Goal: Task Accomplishment & Management: Complete application form

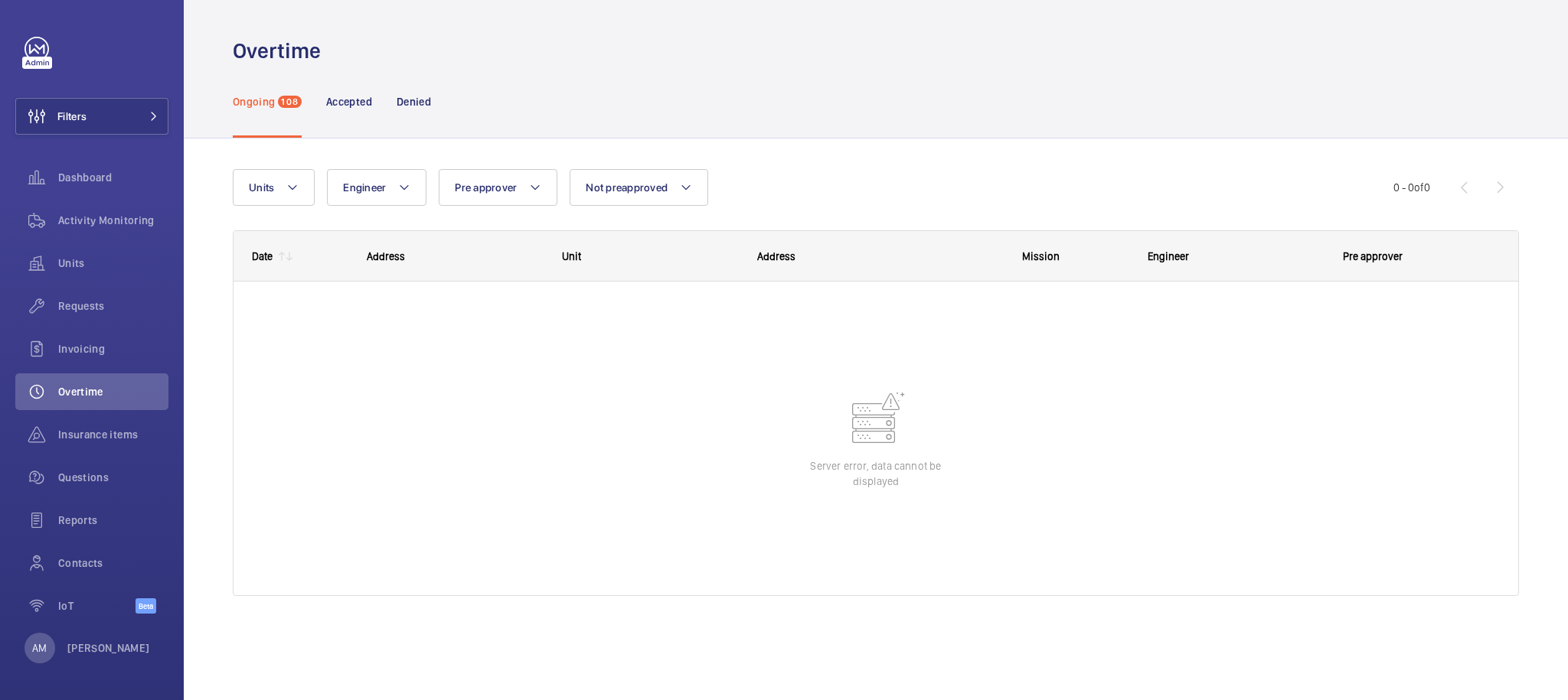
click at [251, 256] on div "Date" at bounding box center [253, 257] width 39 height 49
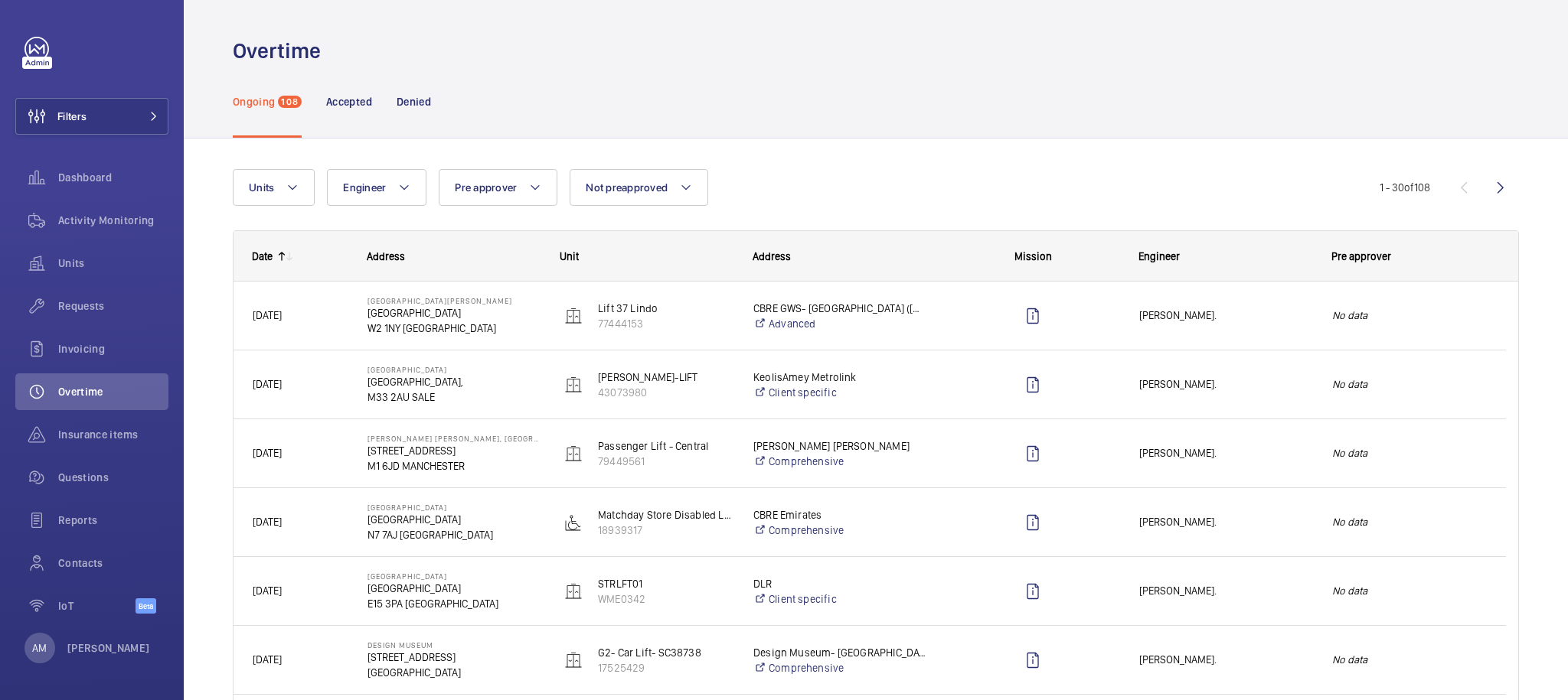
click at [251, 256] on div "Date" at bounding box center [253, 257] width 39 height 49
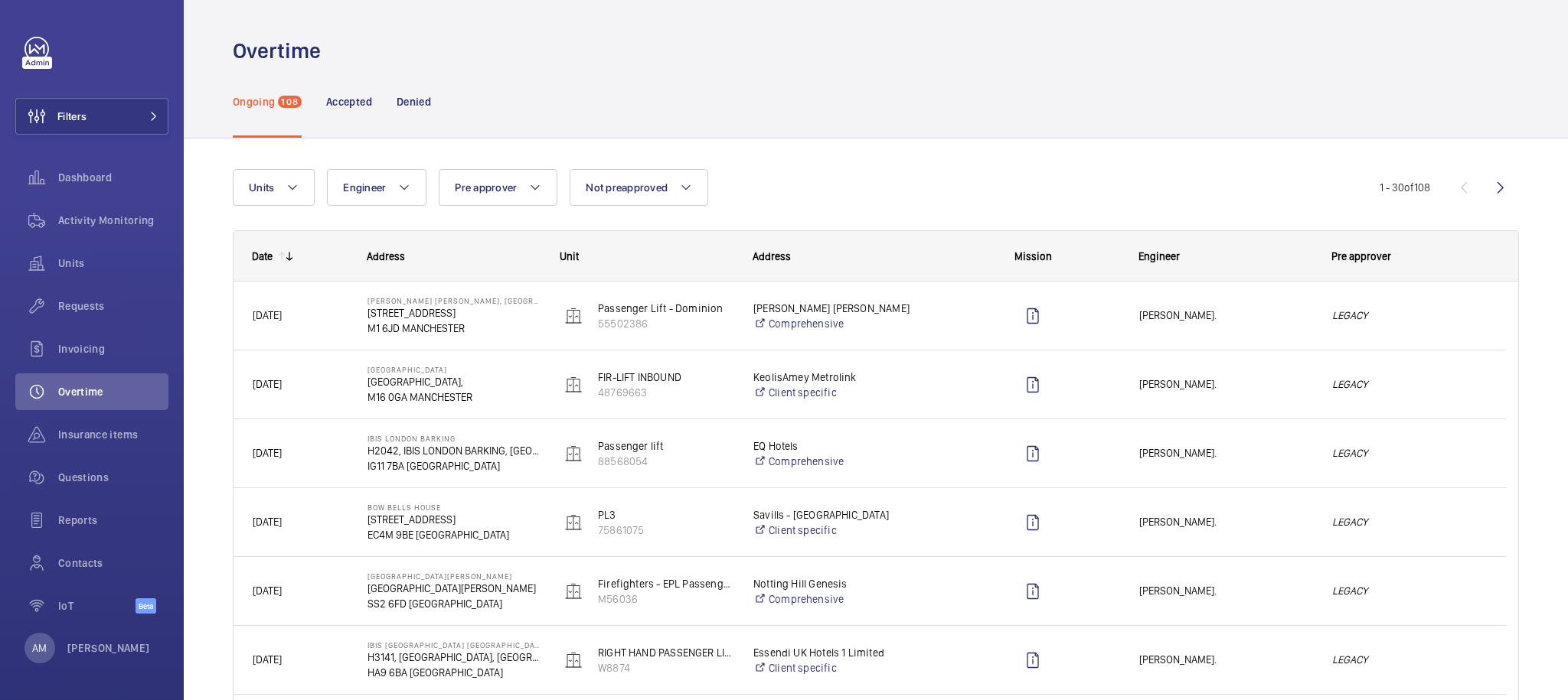
click at [251, 256] on div "Date" at bounding box center [253, 257] width 39 height 49
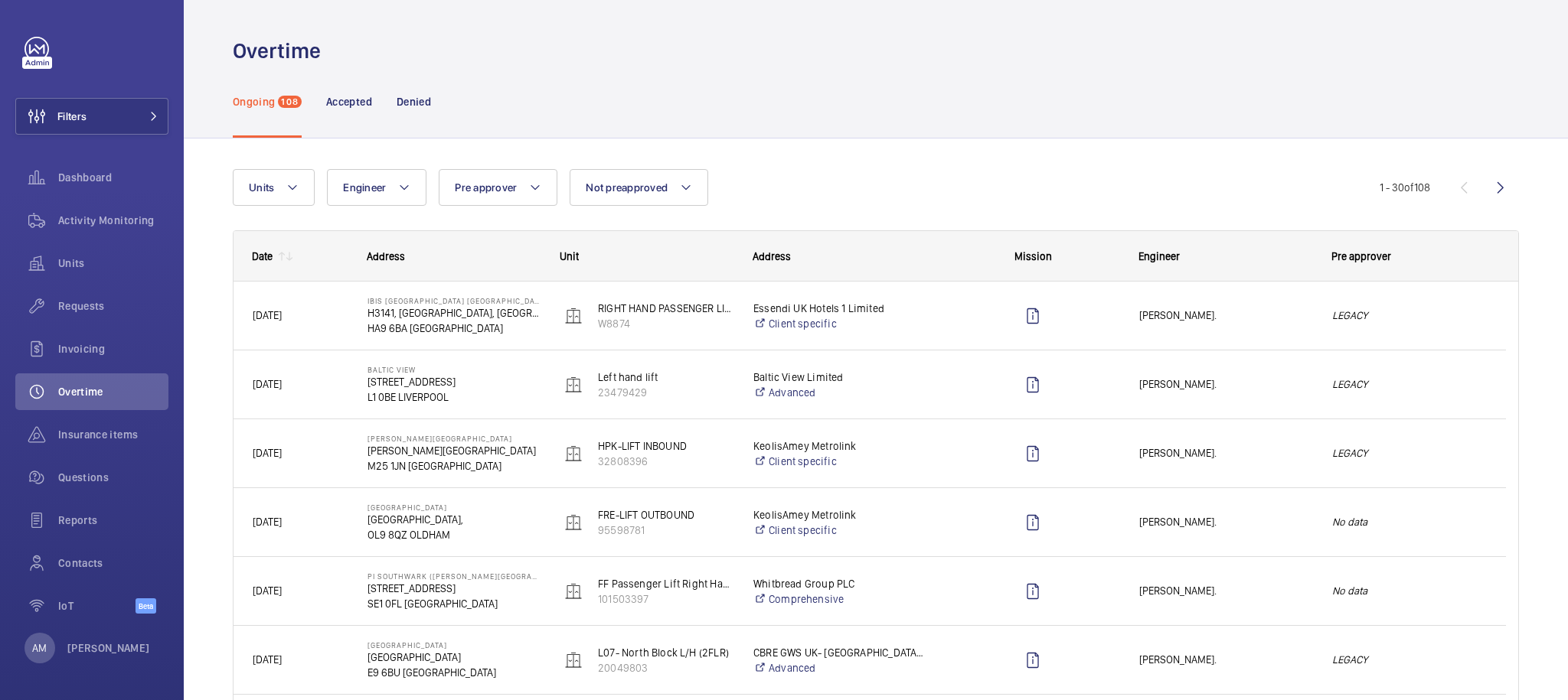
click at [269, 260] on div "Date" at bounding box center [262, 256] width 20 height 12
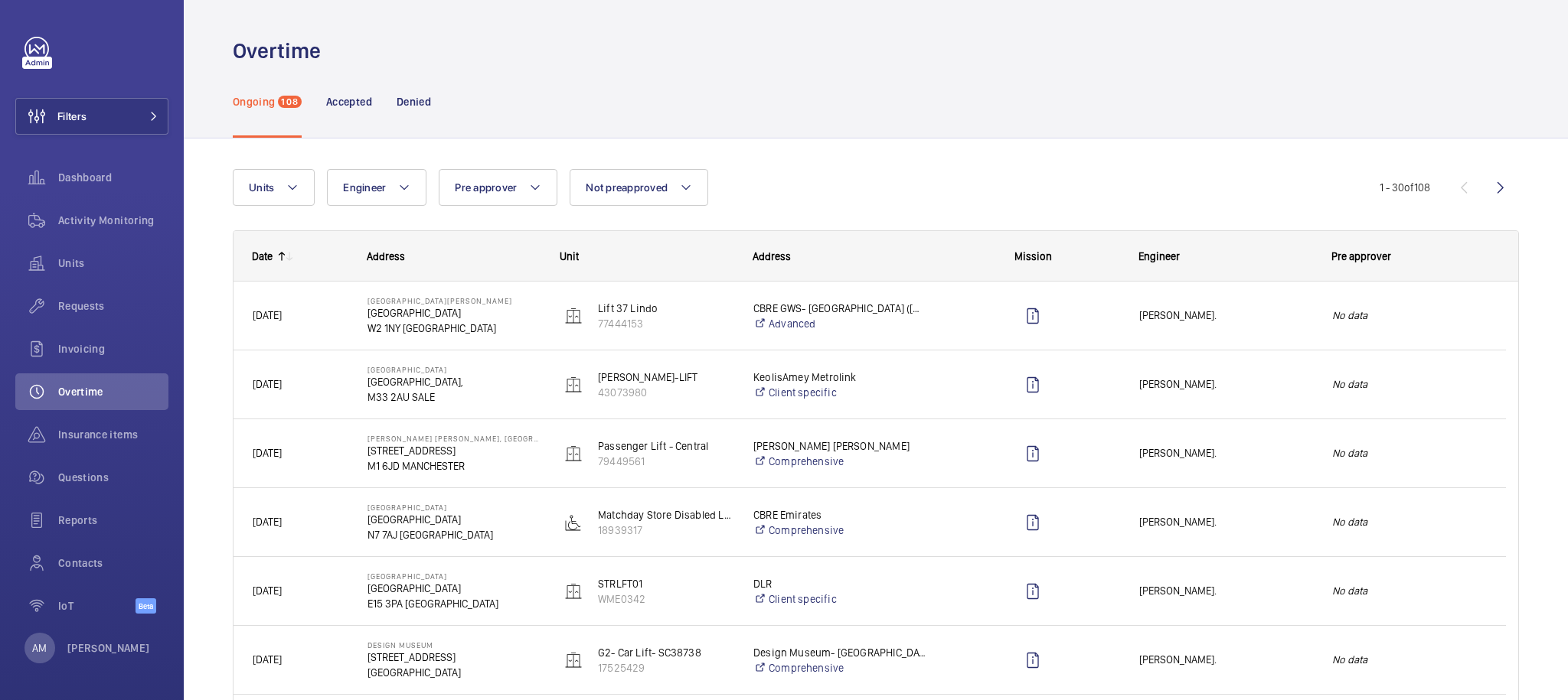
click at [269, 260] on div "Date" at bounding box center [262, 256] width 20 height 12
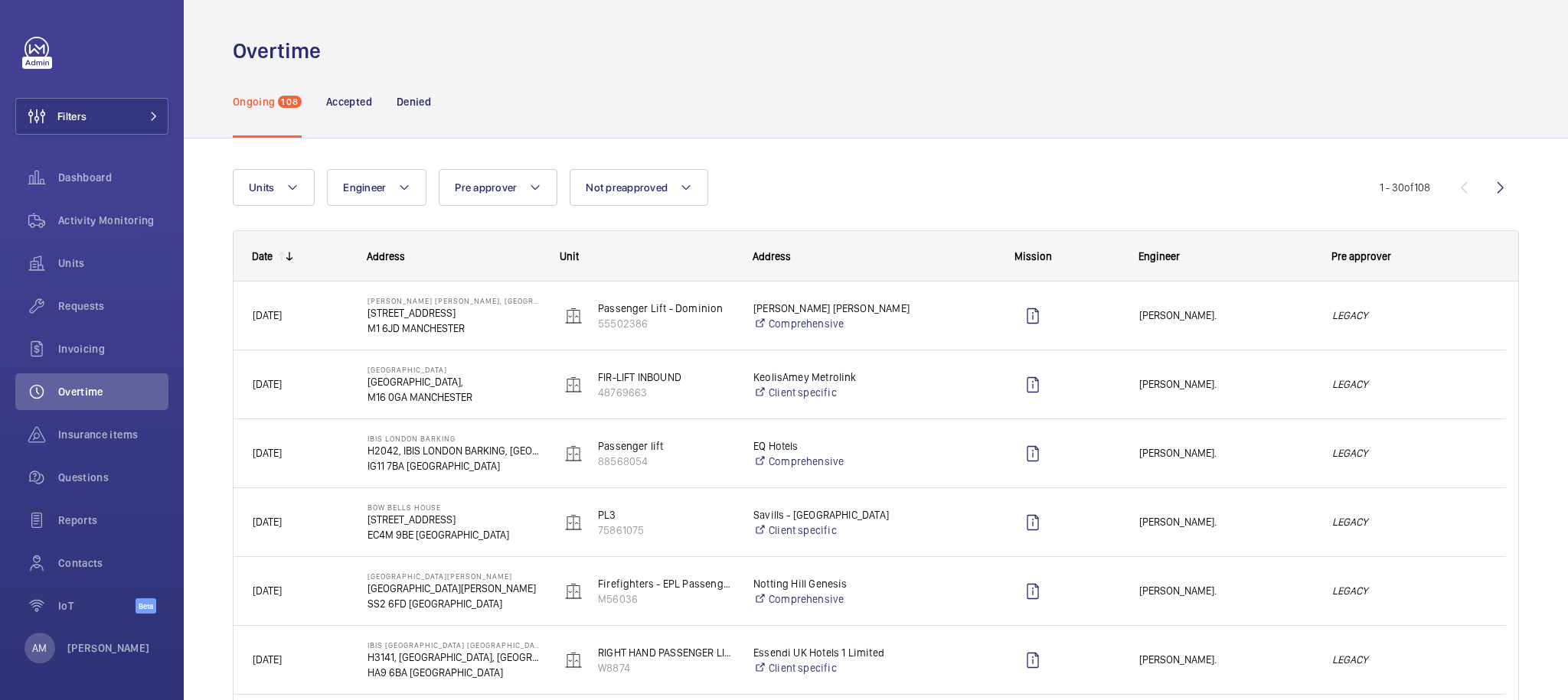
click at [269, 260] on div "Date" at bounding box center [262, 256] width 20 height 12
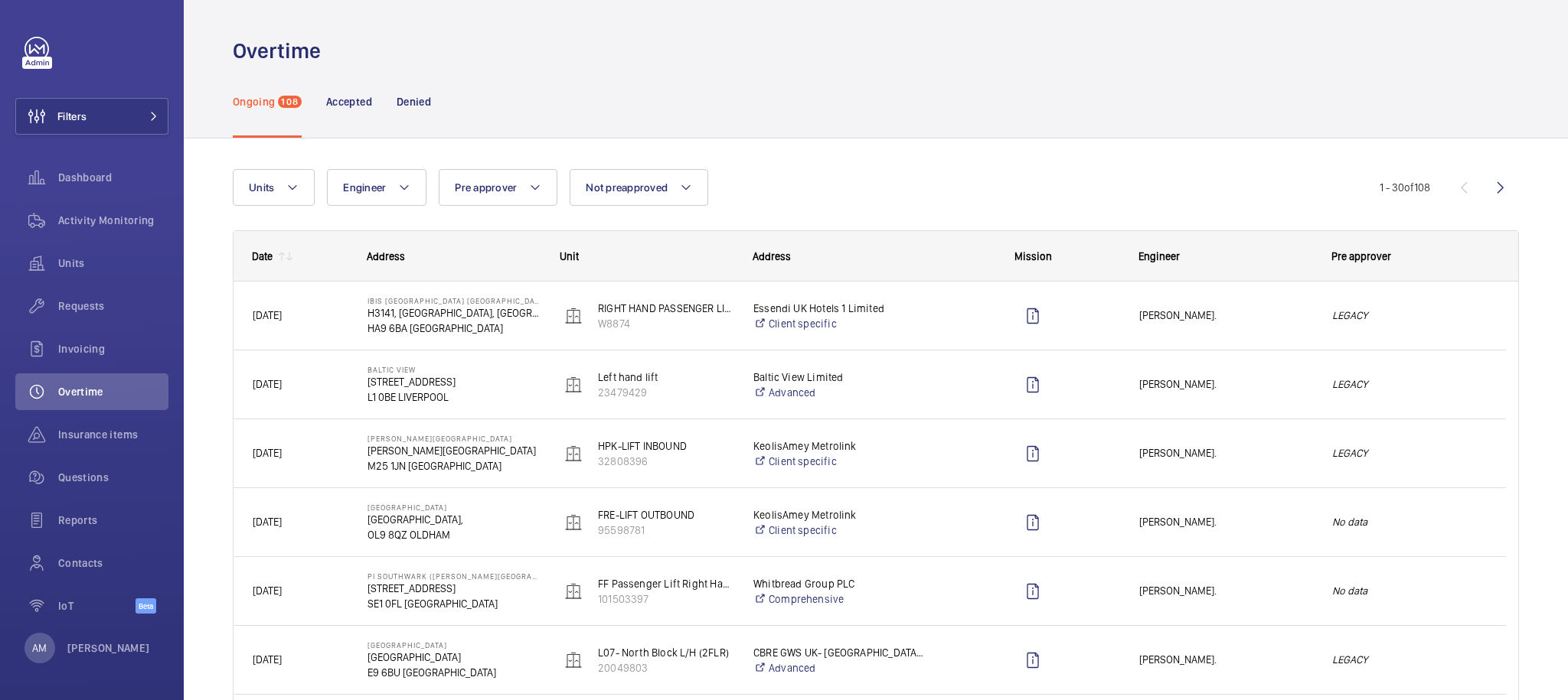
click at [269, 260] on div "Date" at bounding box center [262, 256] width 20 height 12
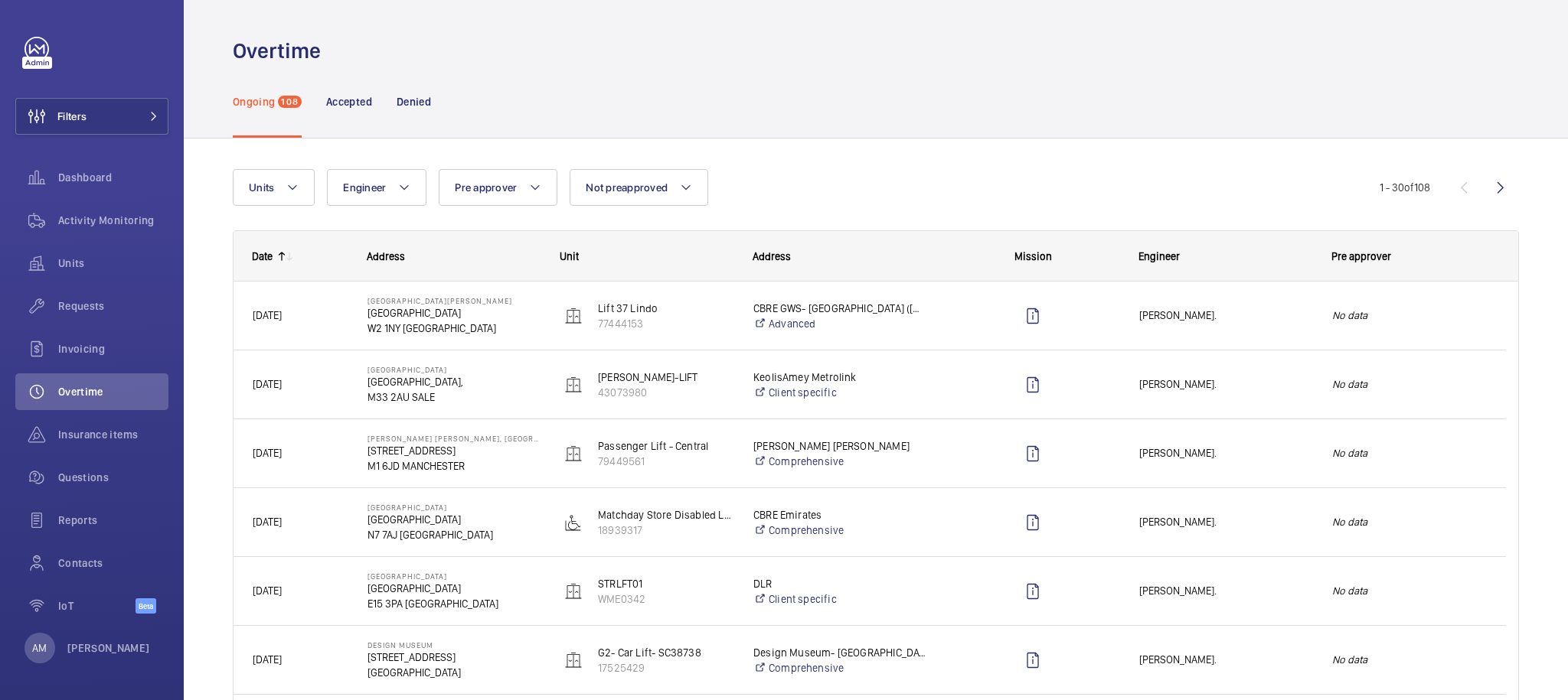
click at [269, 260] on div "Date" at bounding box center [262, 256] width 20 height 12
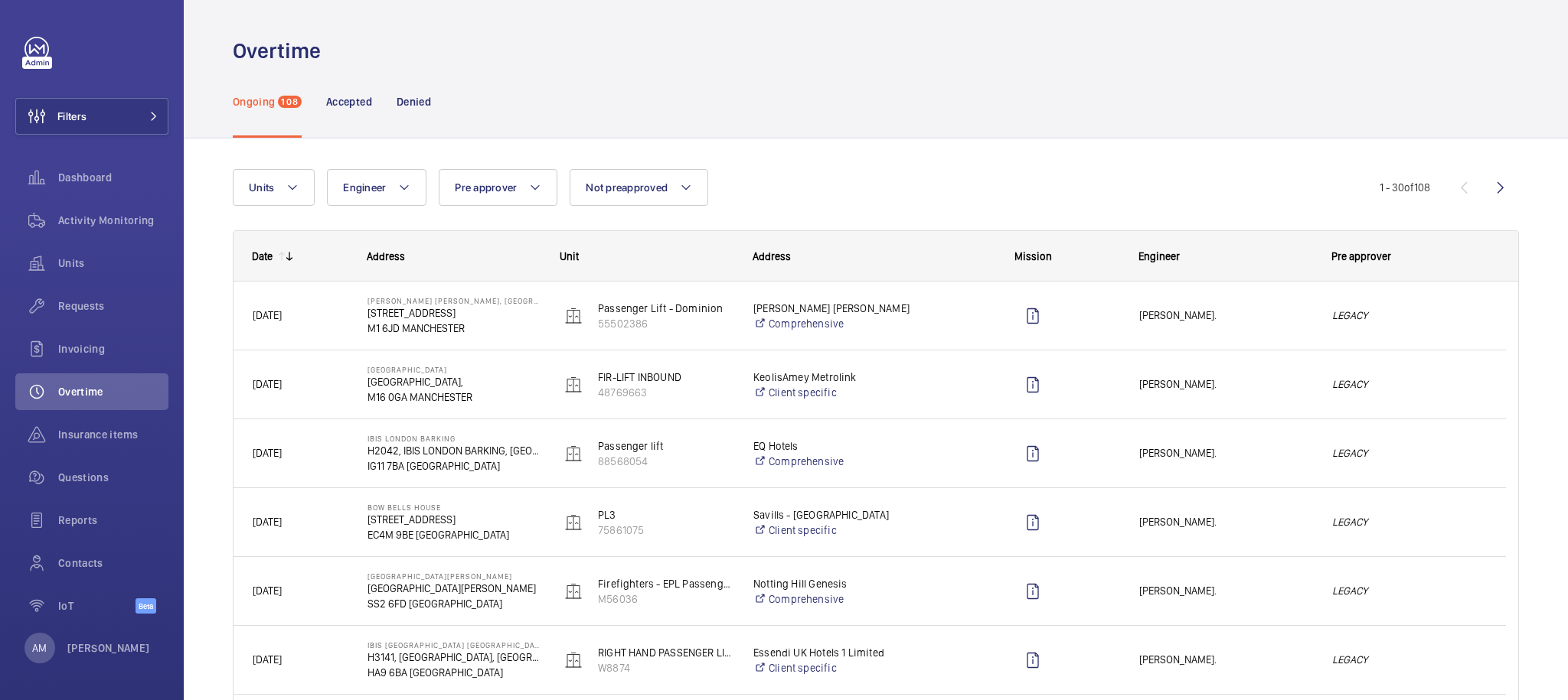
click at [276, 251] on mat-icon at bounding box center [281, 256] width 12 height 12
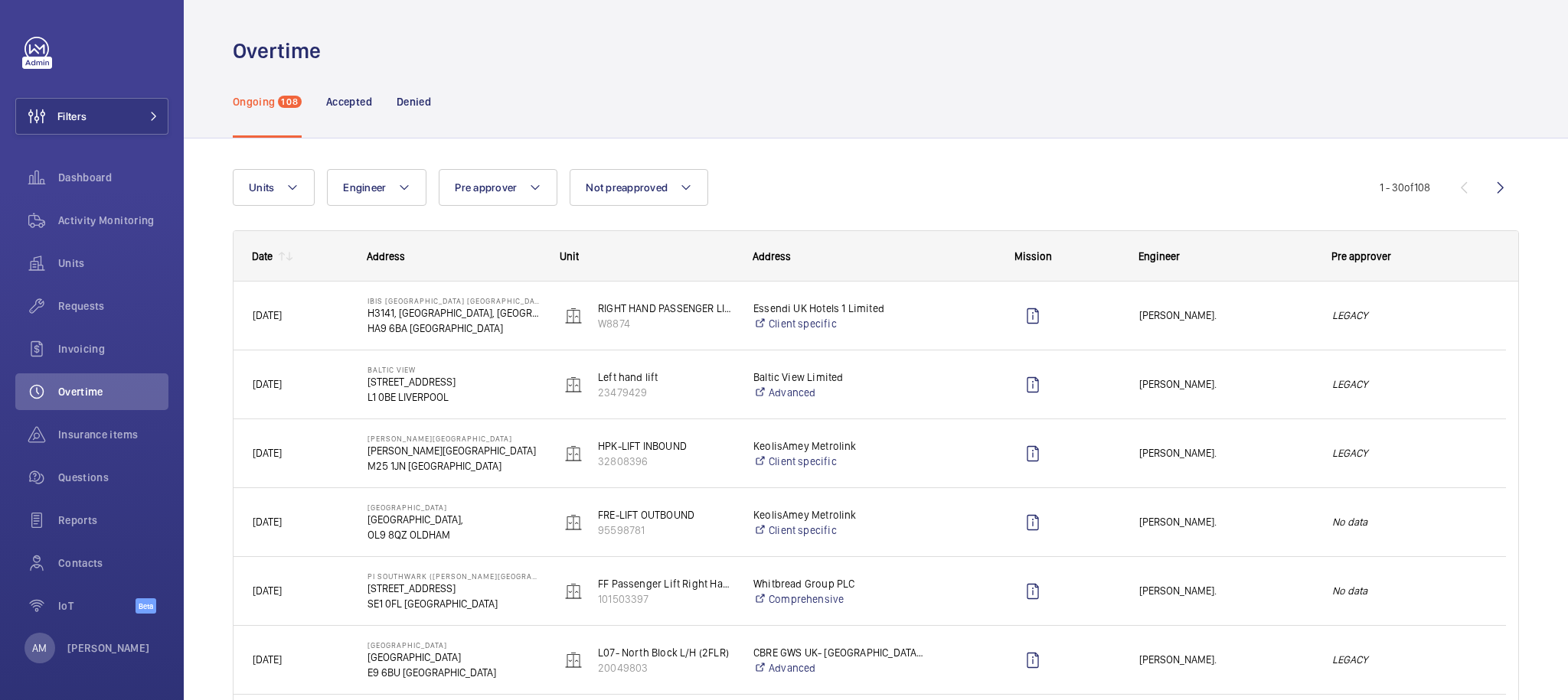
click at [249, 257] on div "Date" at bounding box center [253, 257] width 39 height 49
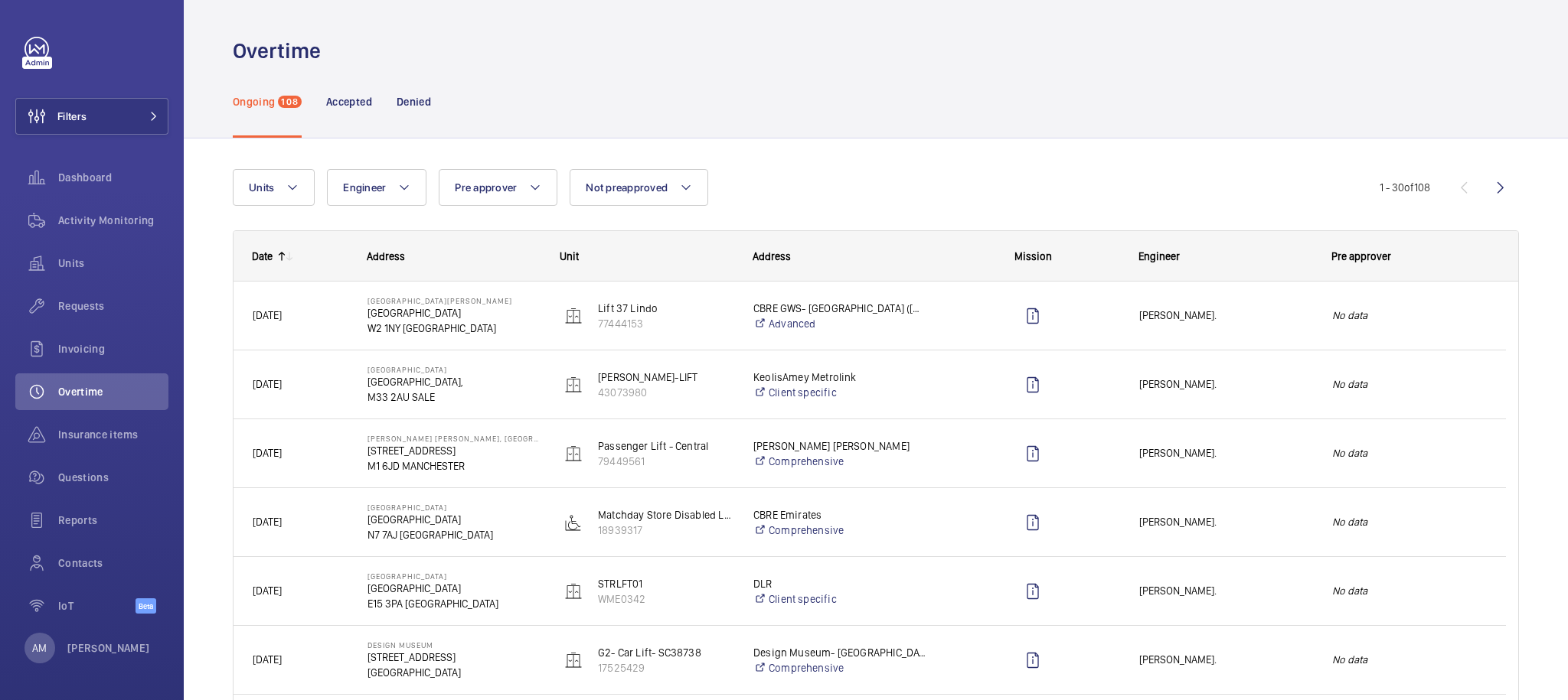
click at [260, 256] on div "Date" at bounding box center [262, 256] width 20 height 12
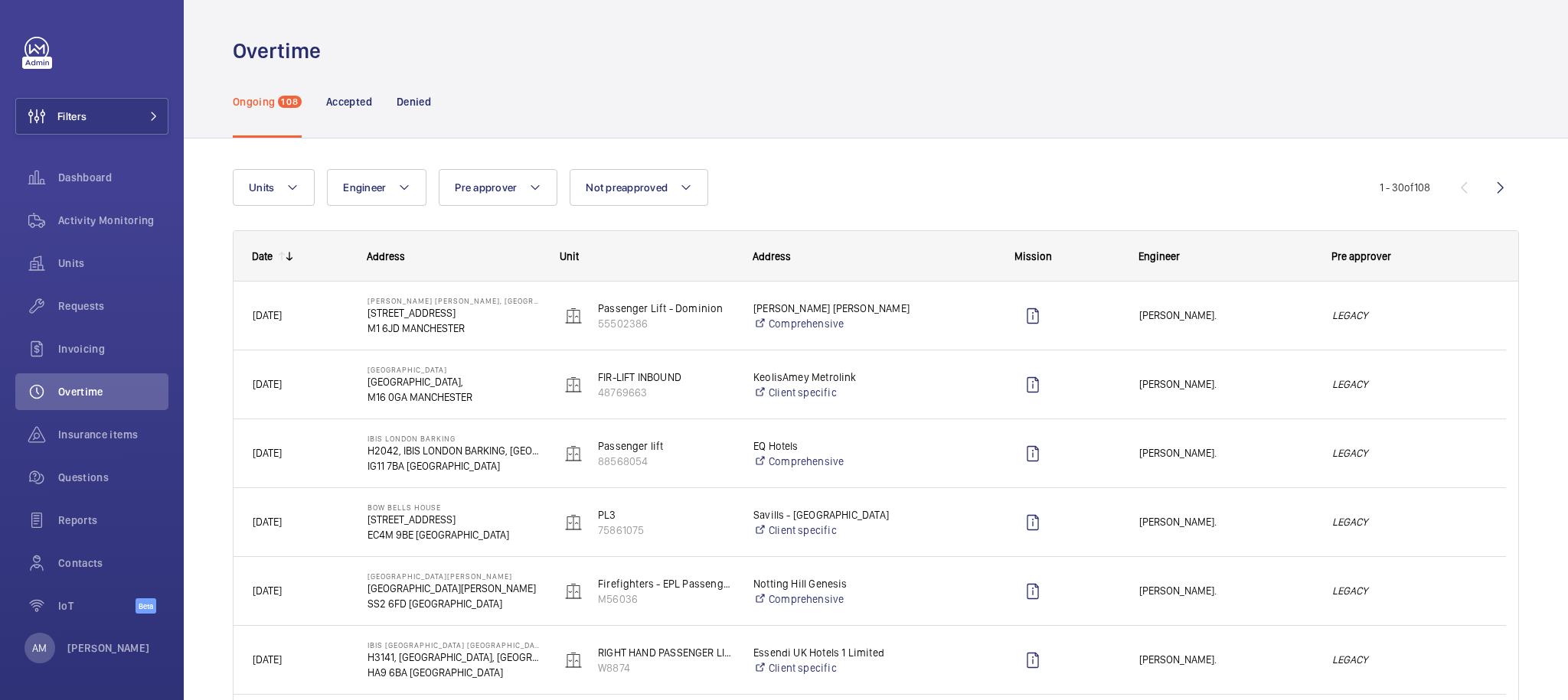
click at [260, 256] on div "Date" at bounding box center [262, 256] width 20 height 12
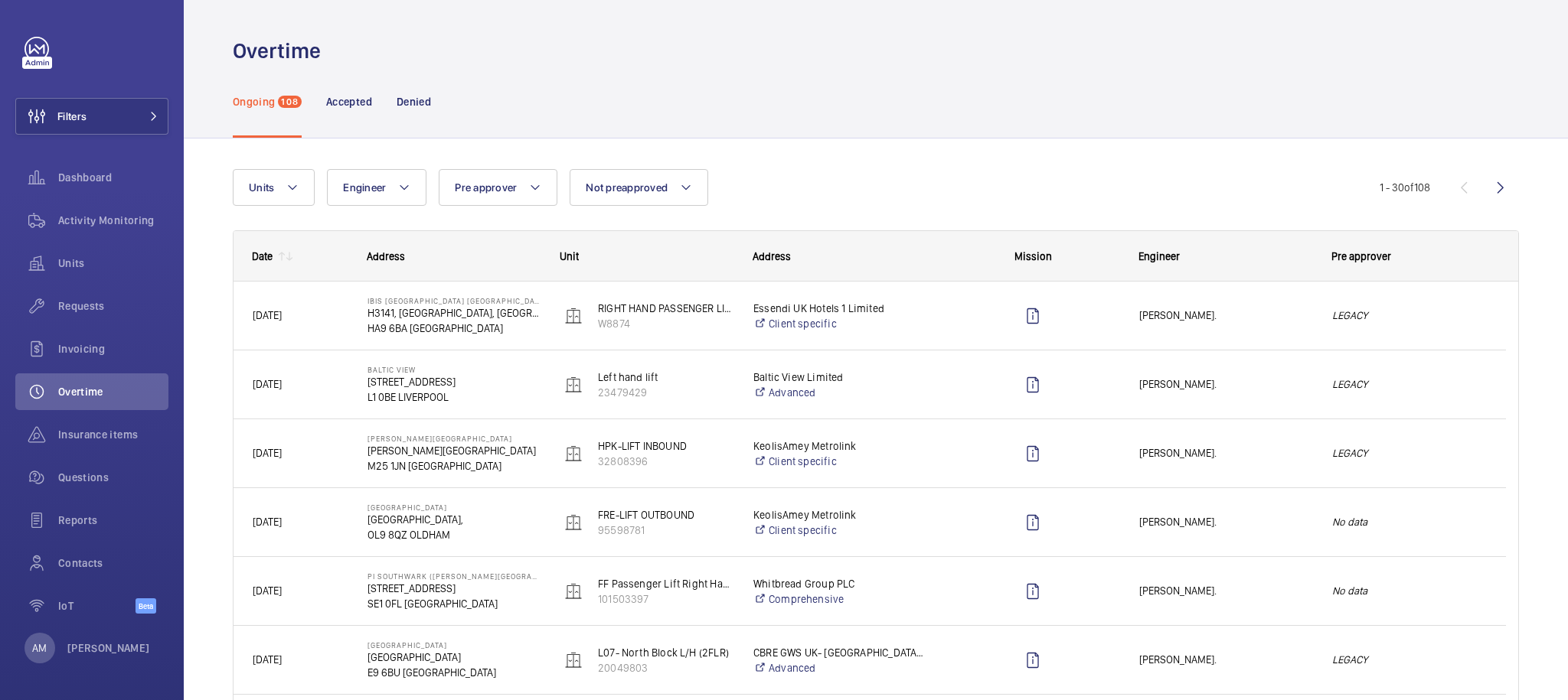
click at [264, 260] on div "Date" at bounding box center [262, 256] width 20 height 12
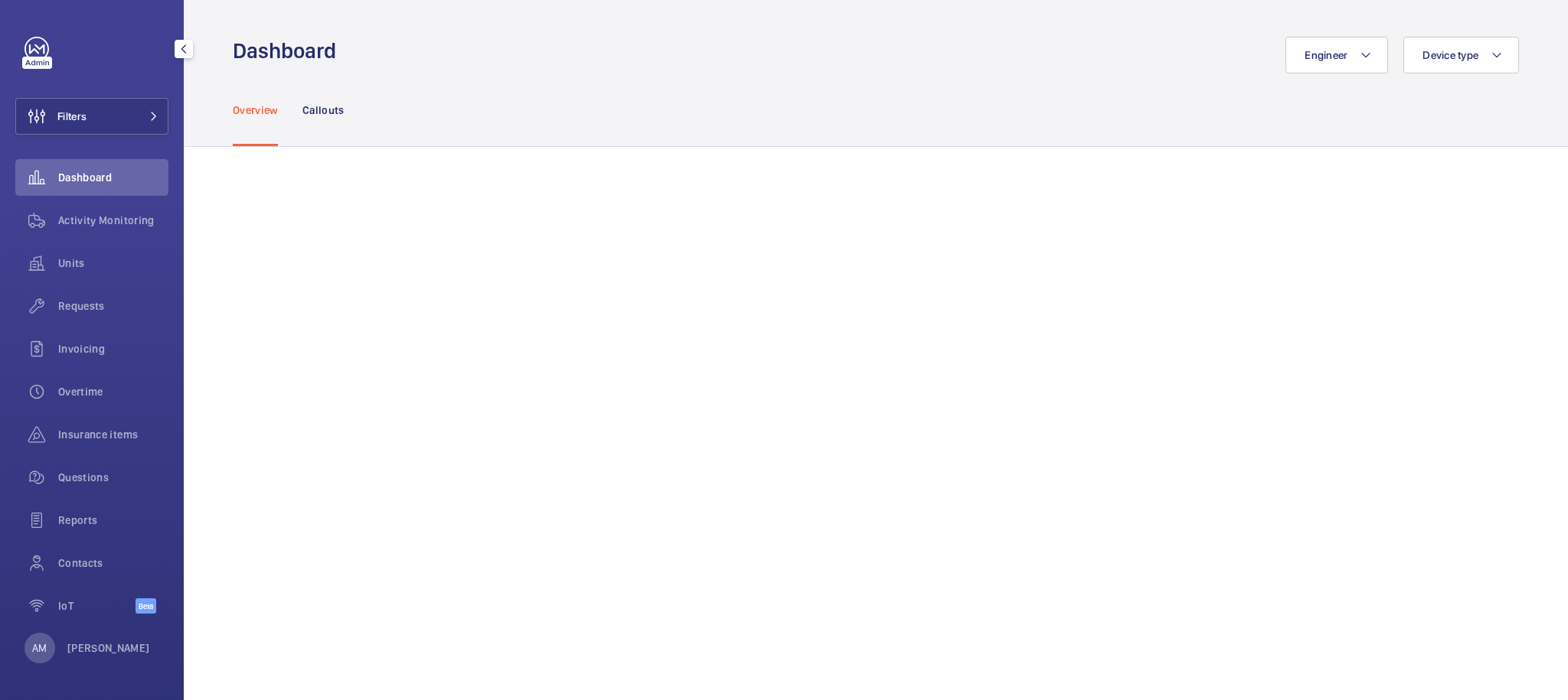
drag, startPoint x: 90, startPoint y: 304, endPoint x: 156, endPoint y: 282, distance: 69.6
click at [90, 304] on span "Requests" at bounding box center [114, 306] width 110 height 15
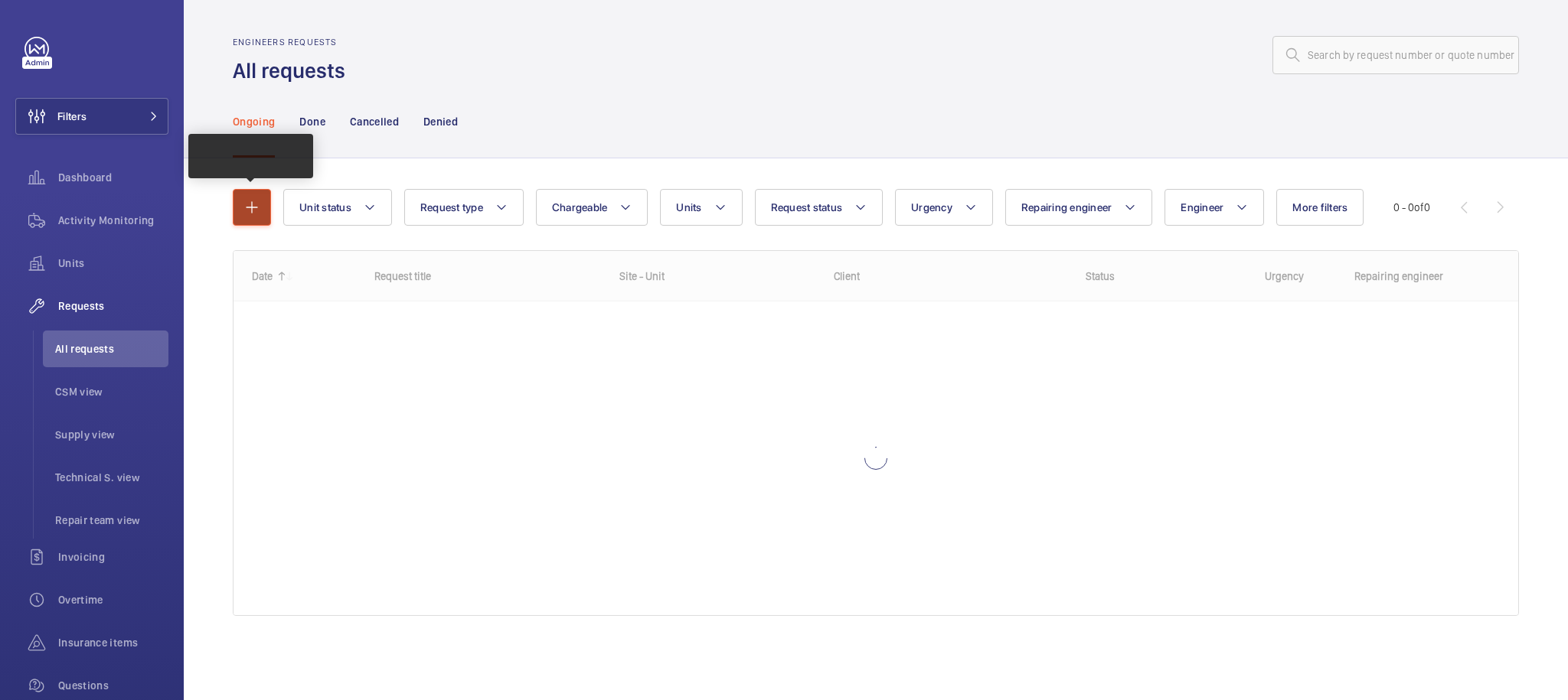
click at [251, 204] on mat-icon "button" at bounding box center [252, 207] width 19 height 19
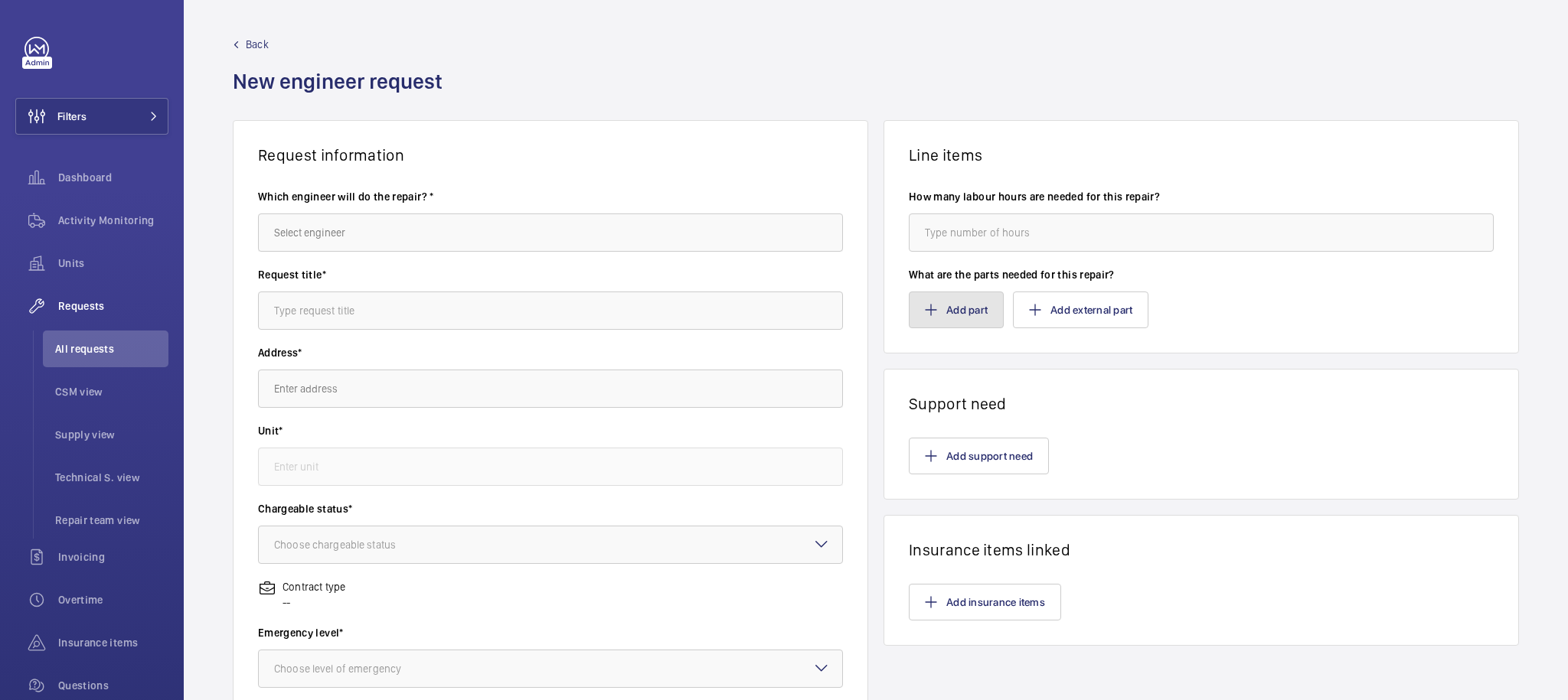
click at [973, 313] on button "Add part" at bounding box center [956, 309] width 95 height 37
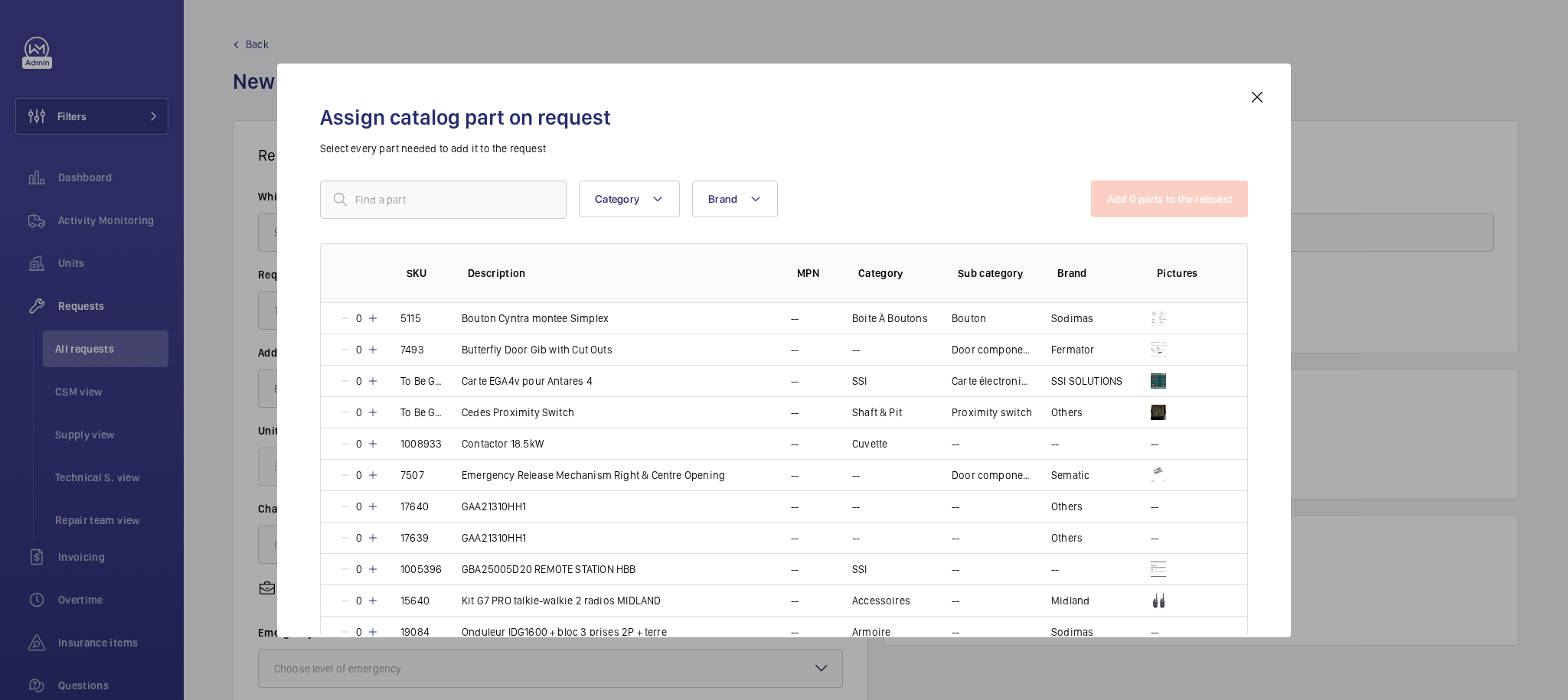
click at [1265, 93] on mat-icon at bounding box center [1257, 97] width 19 height 19
